Goal: Task Accomplishment & Management: Manage account settings

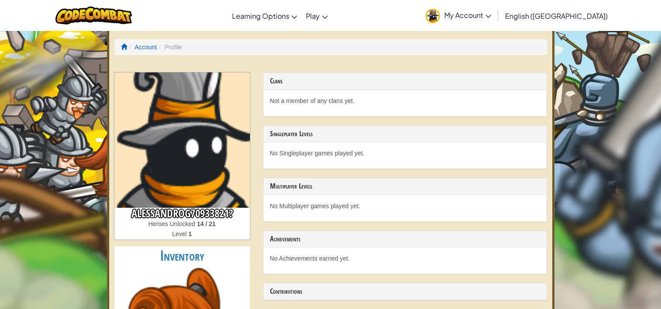
click at [278, 100] on p "Not a member of any clans yet." at bounding box center [405, 101] width 270 height 9
click at [326, 104] on p "Not a member of any clans yet." at bounding box center [405, 101] width 270 height 9
drag, startPoint x: 326, startPoint y: 104, endPoint x: 364, endPoint y: 128, distance: 45.6
click at [364, 128] on div "Singleplayer Levels" at bounding box center [404, 134] width 283 height 17
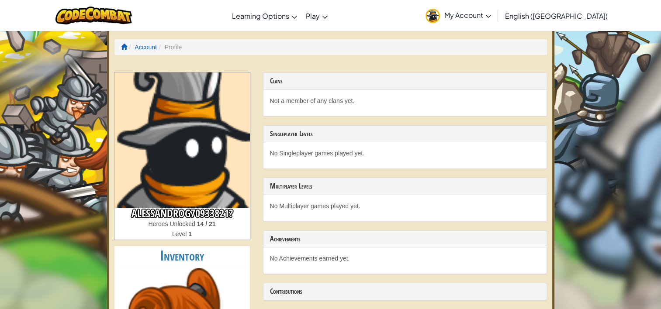
click at [407, 15] on div "Toggle navigation Learning Options Live Online Classes Premium Self-Paced Play …" at bounding box center [330, 15] width 665 height 31
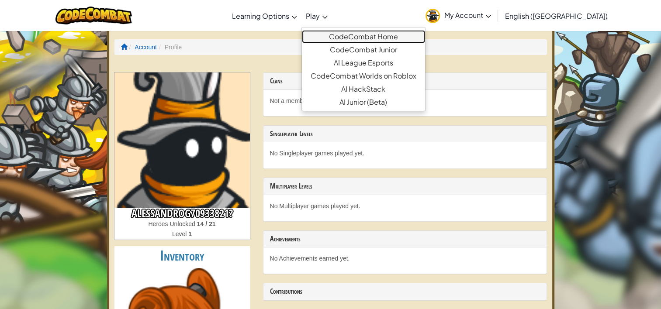
click at [363, 35] on link "CodeCombat Home" at bounding box center [363, 36] width 123 height 13
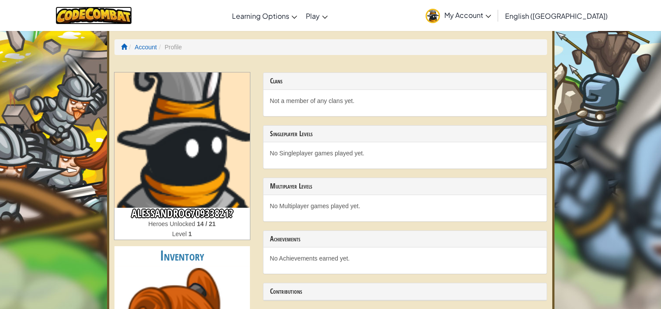
click at [132, 19] on img at bounding box center [93, 16] width 76 height 18
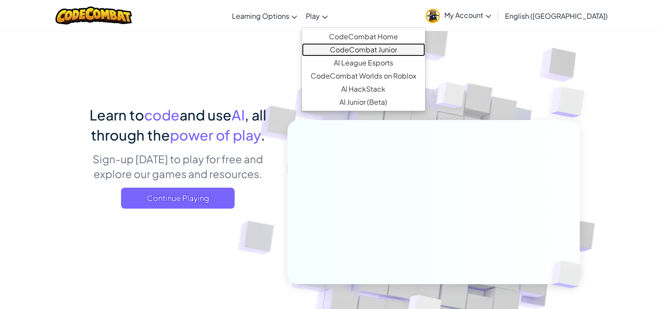
click at [356, 48] on link "CodeCombat Junior" at bounding box center [363, 49] width 123 height 13
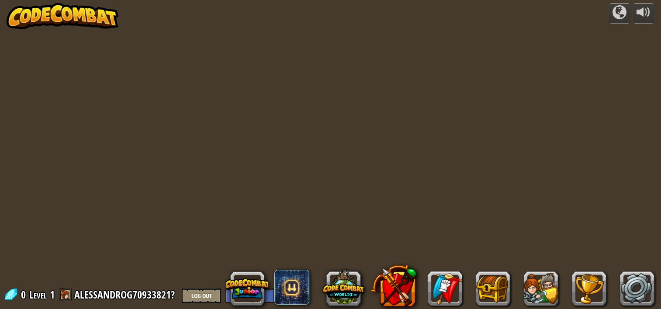
click at [177, 10] on div at bounding box center [330, 154] width 446 height 309
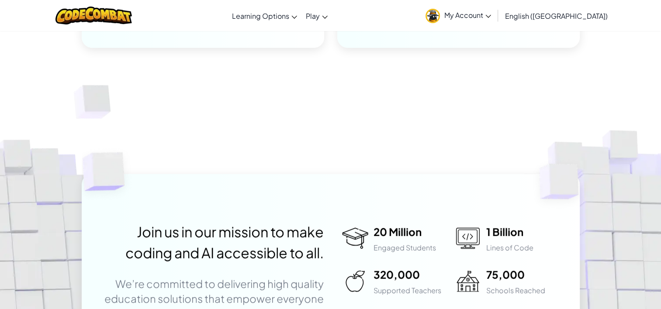
click at [327, 116] on div "Join us in our mission to make coding and AI accessible to all. We’re committed…" at bounding box center [330, 281] width 661 height 396
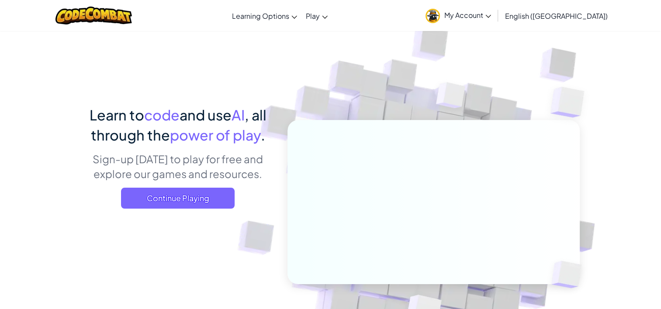
click at [491, 16] on icon at bounding box center [488, 16] width 6 height 3
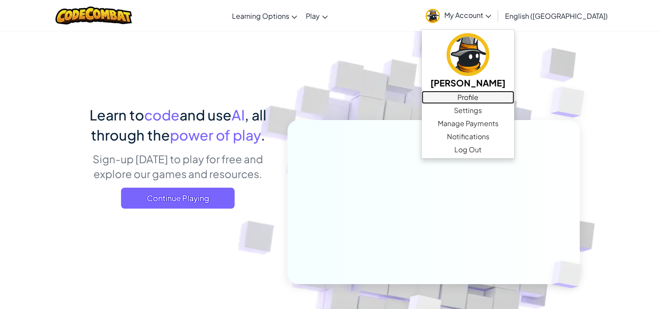
click at [514, 98] on link "Profile" at bounding box center [467, 97] width 93 height 13
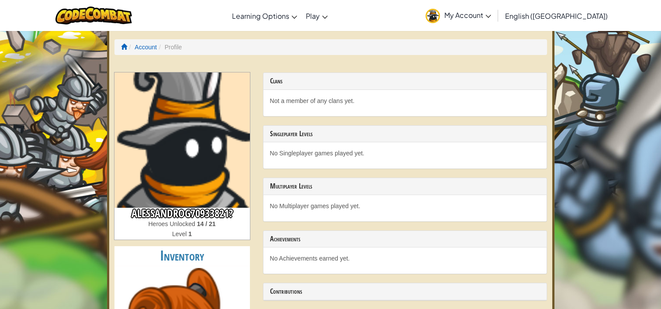
click at [491, 17] on icon at bounding box center [488, 16] width 6 height 3
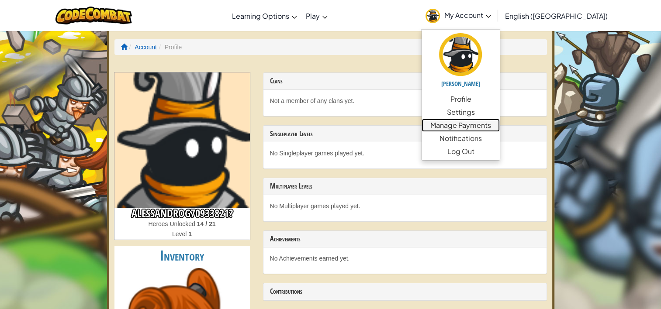
click at [500, 123] on link "Manage Payments" at bounding box center [460, 125] width 78 height 13
